Goal: Check status: Check status

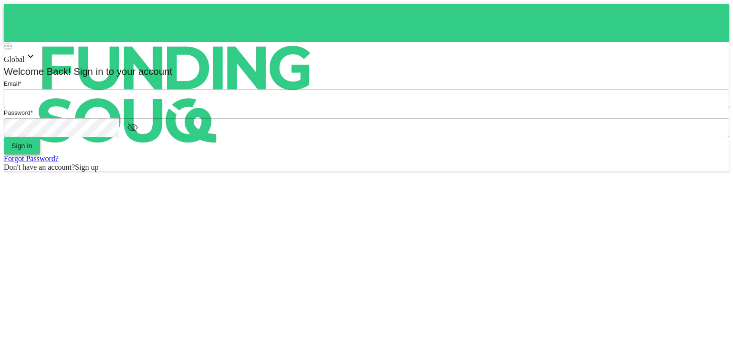
type input "hah1121@hotmail.com"
click at [40, 155] on button "Sign in" at bounding box center [22, 145] width 36 height 17
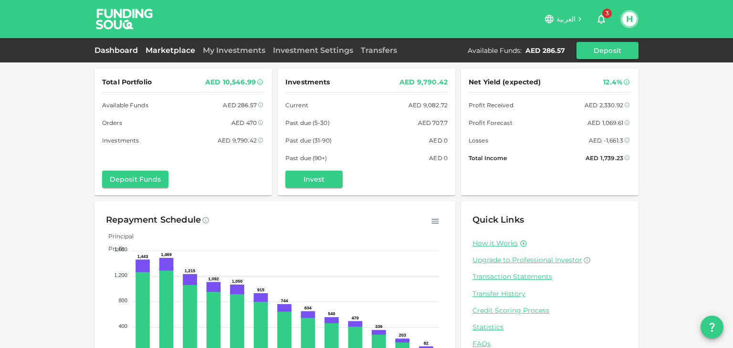
click at [172, 49] on link "Marketplace" at bounding box center [170, 50] width 57 height 9
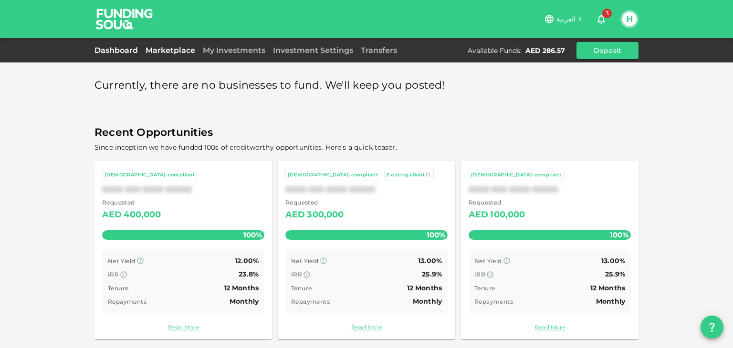
click at [124, 51] on link "Dashboard" at bounding box center [117, 50] width 47 height 9
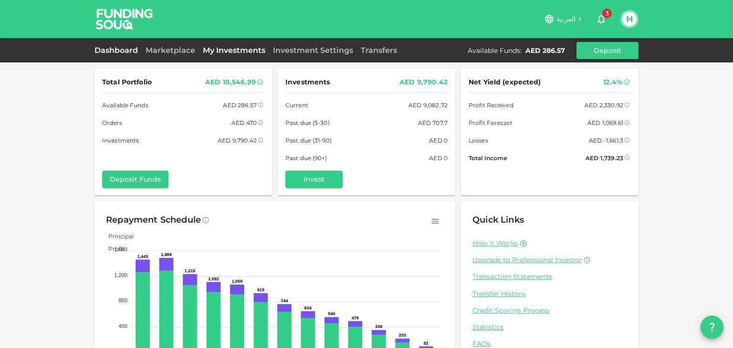
click at [219, 50] on link "My Investments" at bounding box center [234, 50] width 70 height 9
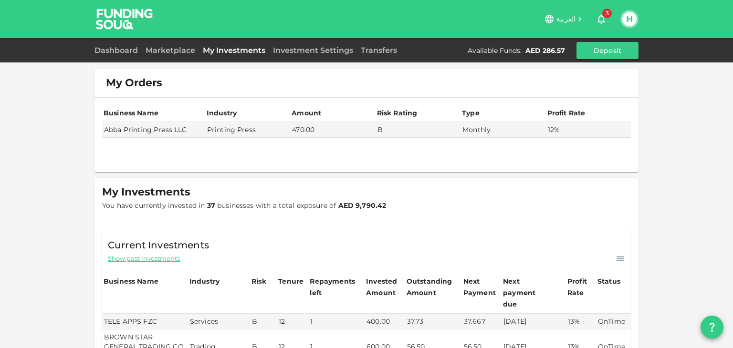
click at [597, 21] on icon "button" at bounding box center [600, 18] width 11 height 11
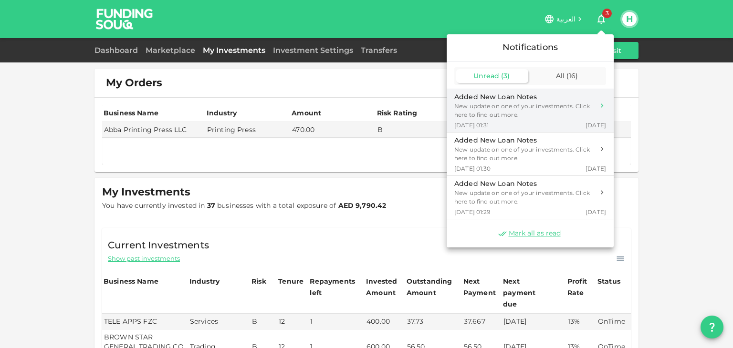
click at [605, 108] on icon at bounding box center [602, 106] width 8 height 8
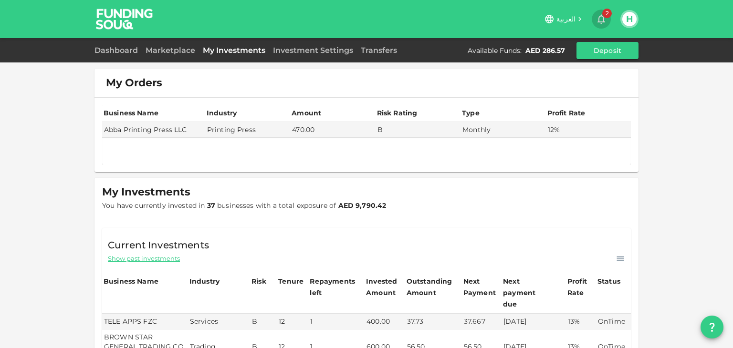
click at [602, 12] on span "2" at bounding box center [607, 14] width 10 height 10
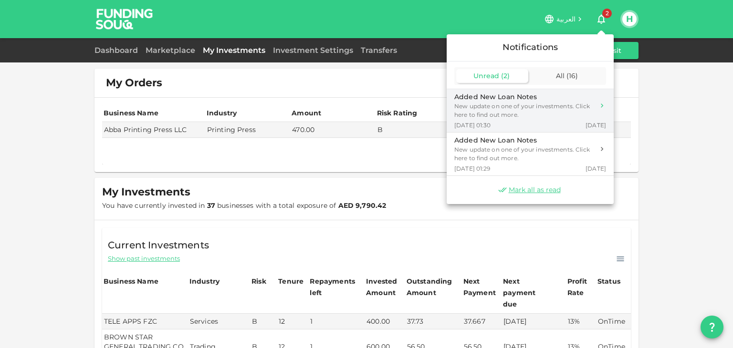
click at [488, 113] on div "New update on one of your investments. Click here to find out more." at bounding box center [524, 110] width 140 height 17
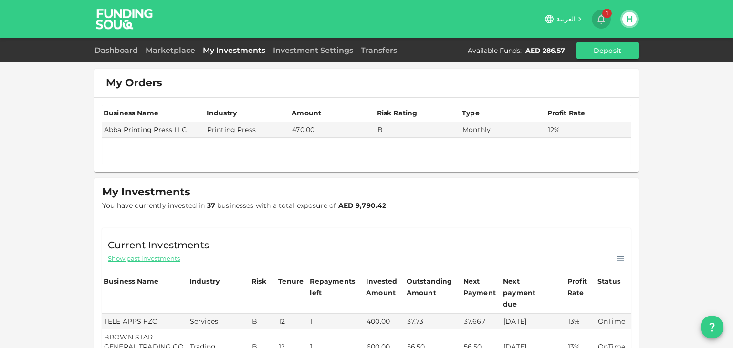
click at [599, 18] on icon "button" at bounding box center [601, 20] width 8 height 10
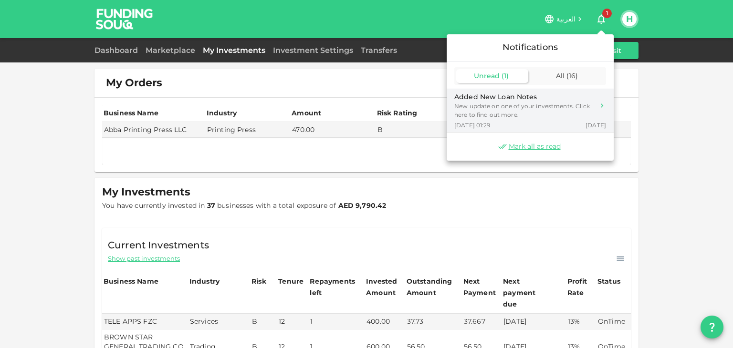
click at [490, 115] on div "New update on one of your investments. Click here to find out more." at bounding box center [524, 110] width 140 height 17
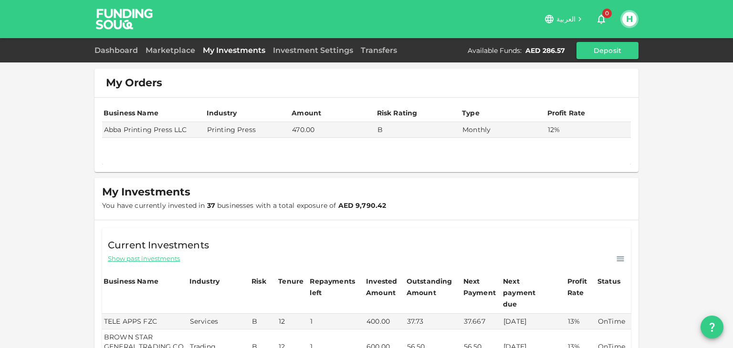
click at [603, 18] on icon "button" at bounding box center [600, 18] width 11 height 11
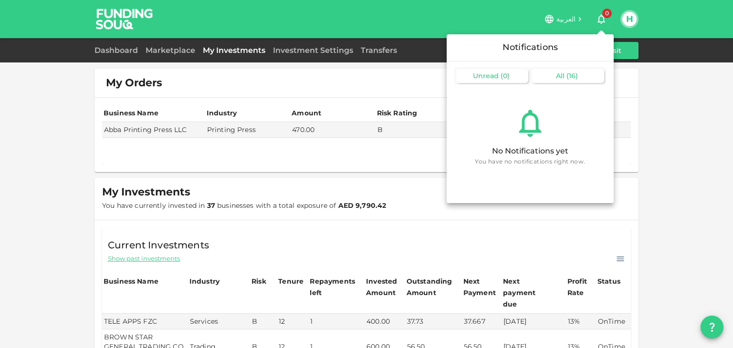
click at [559, 74] on span "All" at bounding box center [560, 76] width 9 height 9
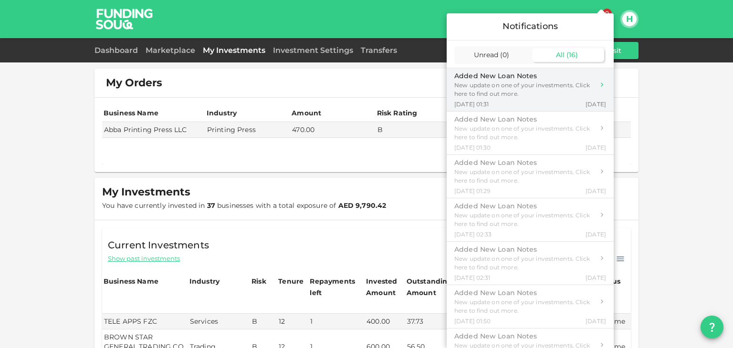
click at [511, 92] on div "New update on one of your investments. Click here to find out more." at bounding box center [524, 89] width 140 height 17
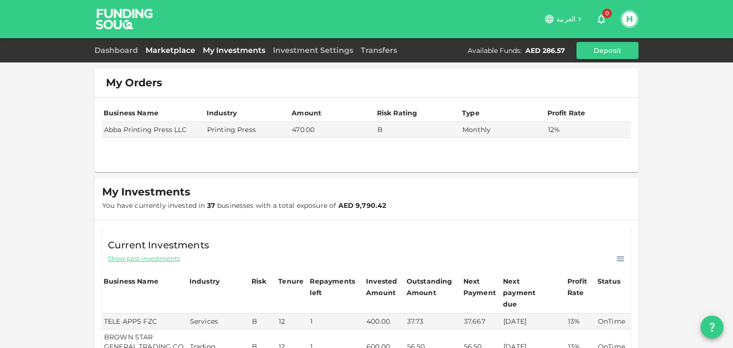
click at [173, 50] on link "Marketplace" at bounding box center [170, 50] width 57 height 9
